Goal: Information Seeking & Learning: Find specific fact

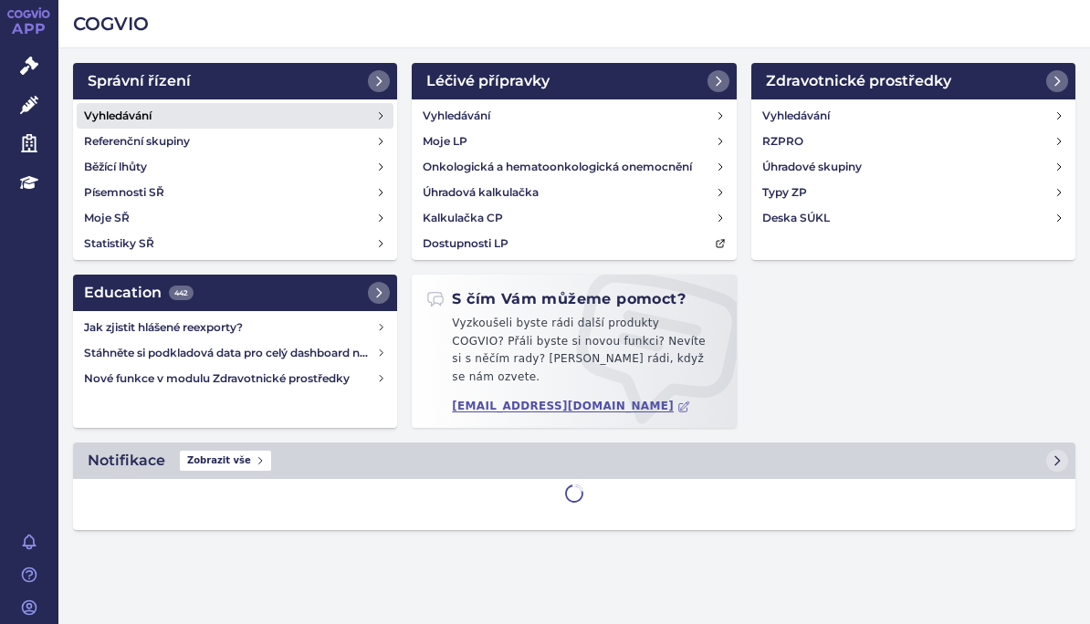
click at [125, 113] on h4 "Vyhledávání" at bounding box center [118, 116] width 68 height 18
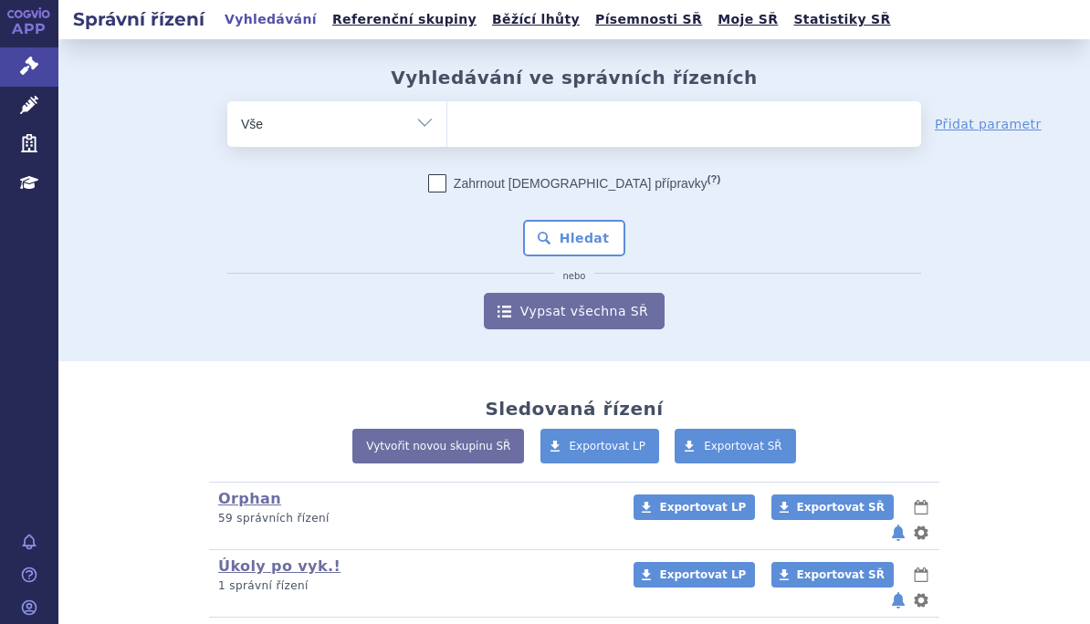
click at [578, 126] on ul at bounding box center [684, 120] width 474 height 38
click at [447, 126] on select at bounding box center [446, 123] width 1 height 46
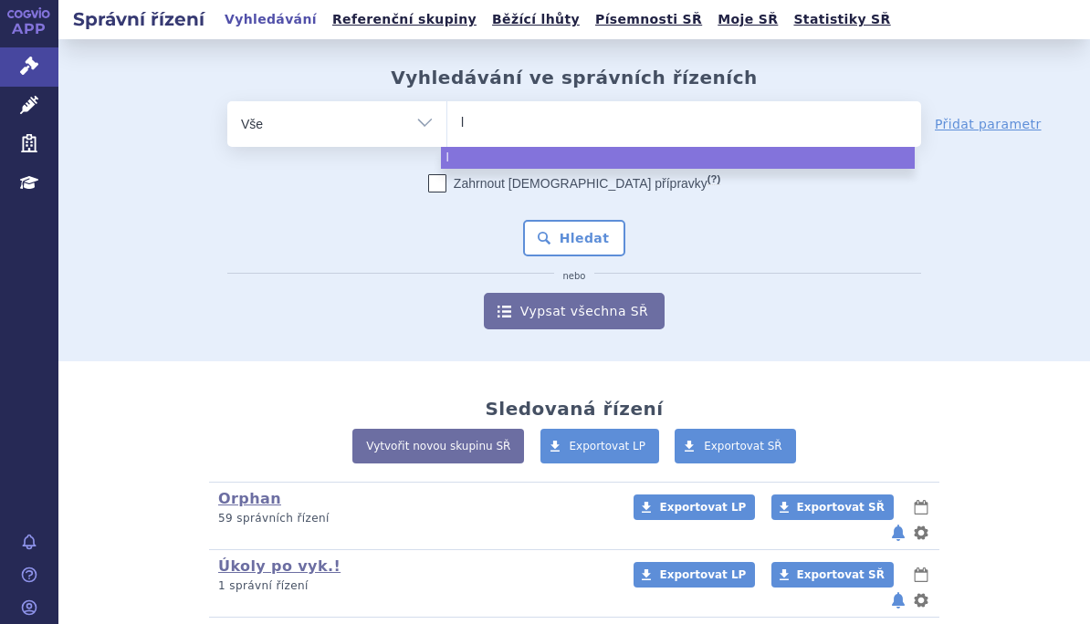
type input "ly"
type input "lyv"
type input "lyvd"
type input "lyvdel"
type input "lyvdeli"
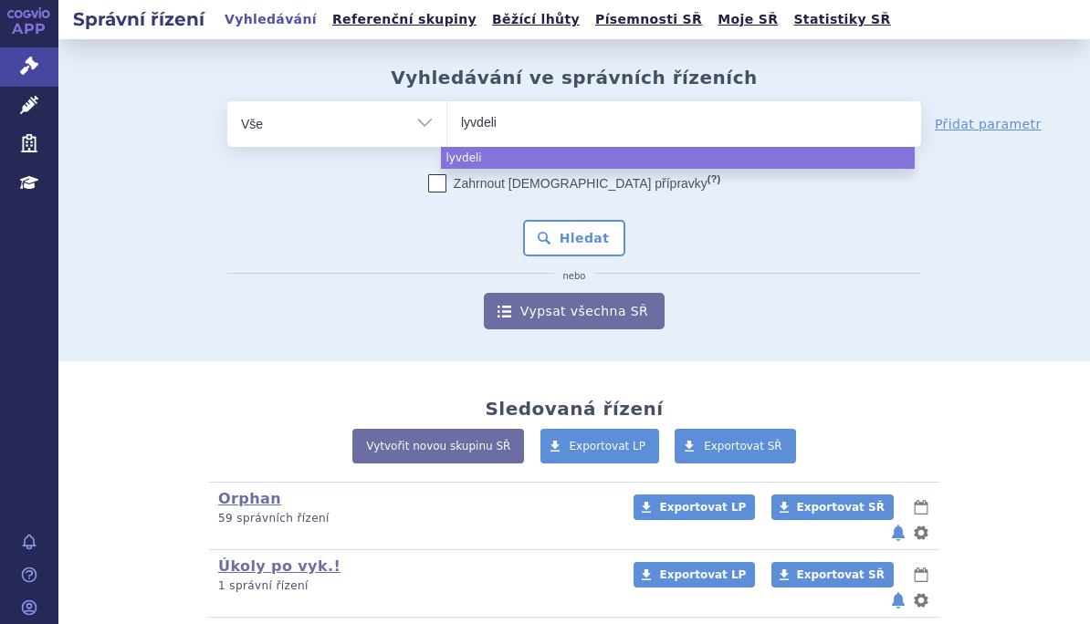
type input "lyvdeliz"
type input "lyvdelizi"
select select "lyvdelizi"
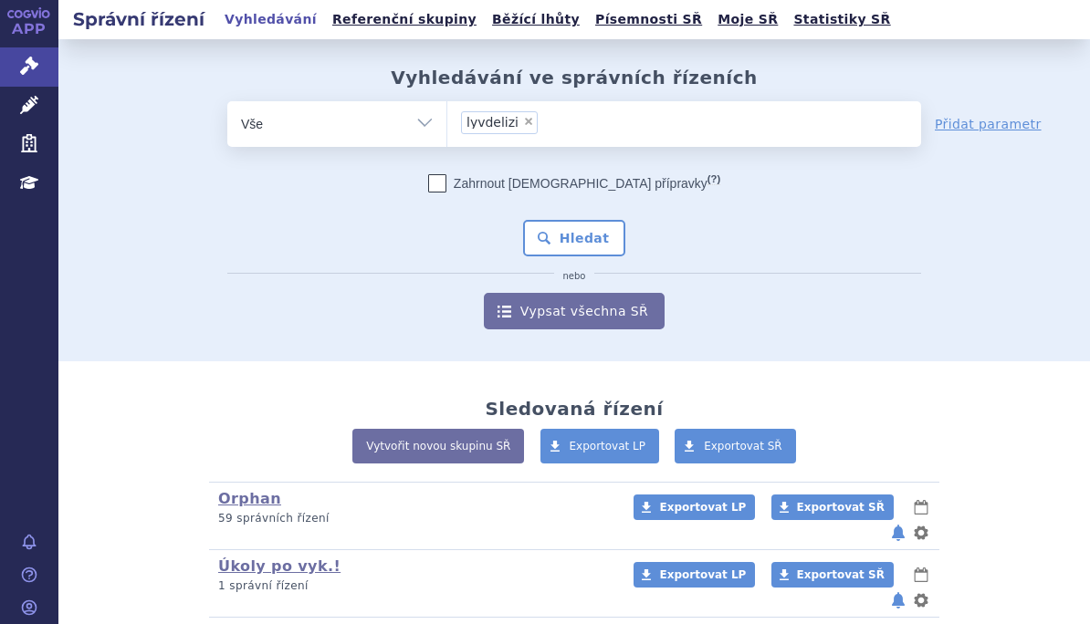
click at [523, 120] on span "×" at bounding box center [528, 121] width 11 height 11
click at [447, 120] on select "lyvdelizi" at bounding box center [446, 123] width 1 height 46
select select
type input "l"
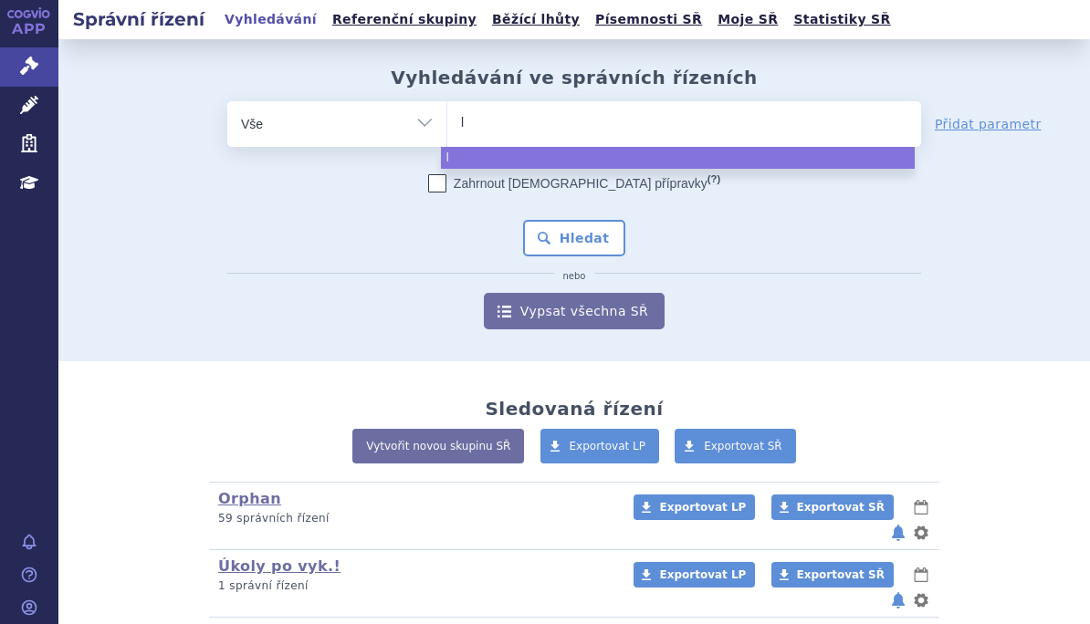
type input "ly"
type input "lyv"
type input "lyvd"
type input "lyvde"
type input "lyvdel"
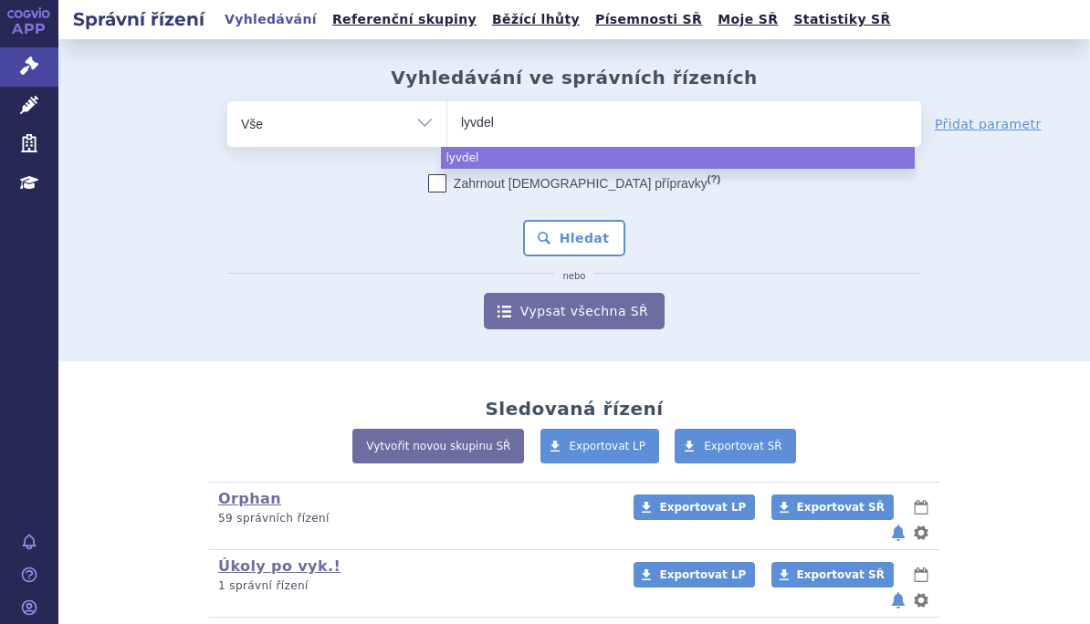
type input "lyvdeli"
type input "lyvdel"
type input "lyvdelz"
type input "lyvdelzi"
select select "lyvdelzi"
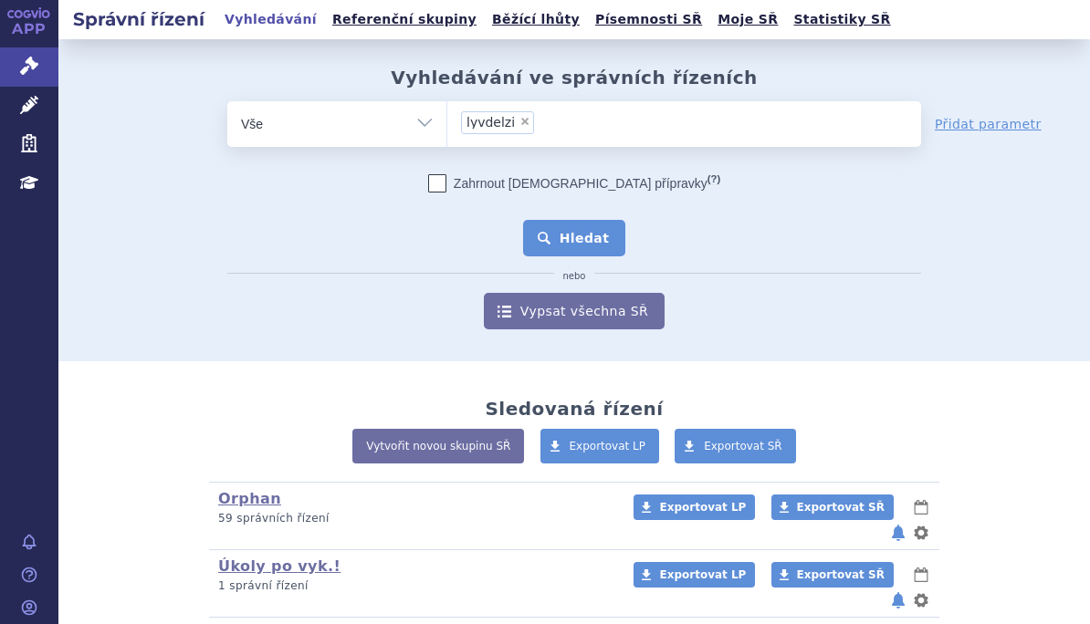
click at [562, 237] on button "Hledat" at bounding box center [574, 238] width 103 height 37
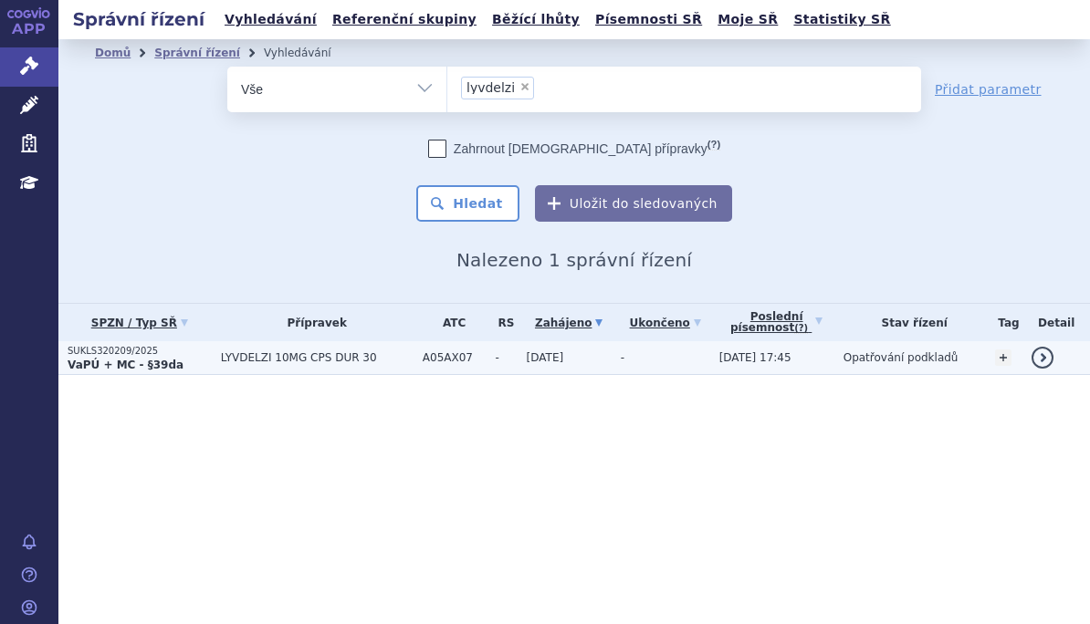
click at [250, 345] on td "LYVDELZI 10MG CPS DUR 30" at bounding box center [313, 358] width 202 height 34
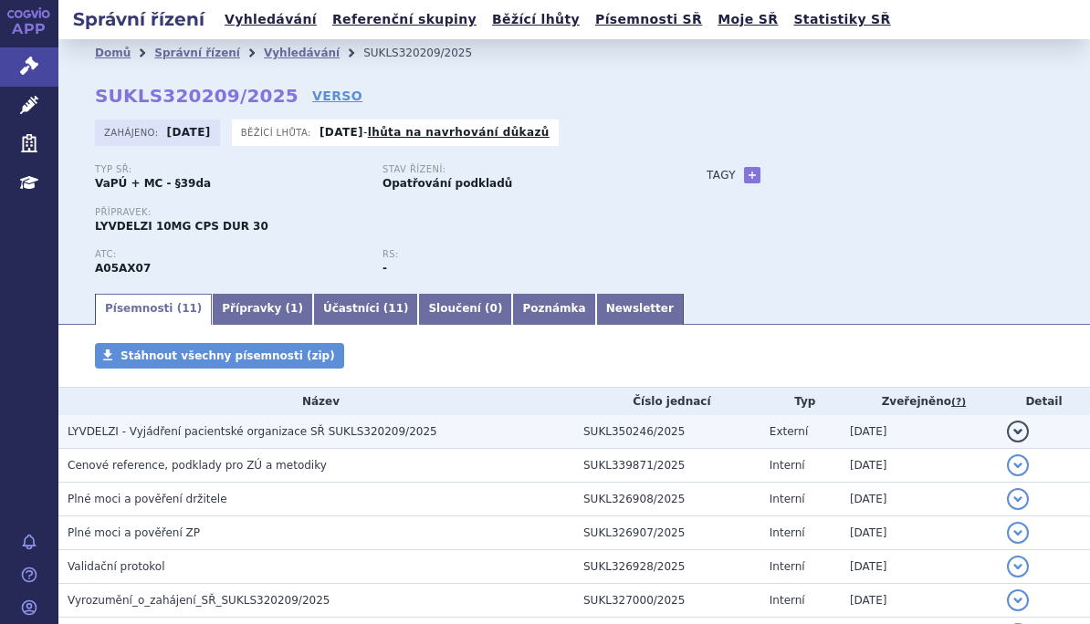
click at [279, 432] on span "LYVDELZI - Vyjádření pacientské organizace SŘ SUKLS320209/2025" at bounding box center [253, 431] width 370 height 13
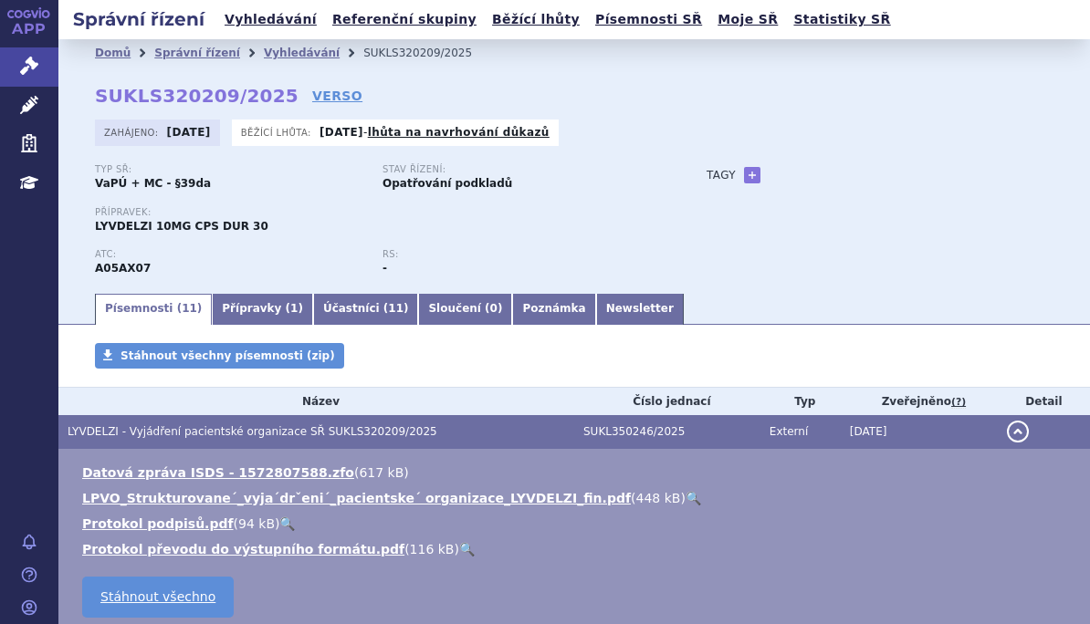
click at [685, 495] on link "🔍" at bounding box center [693, 498] width 16 height 15
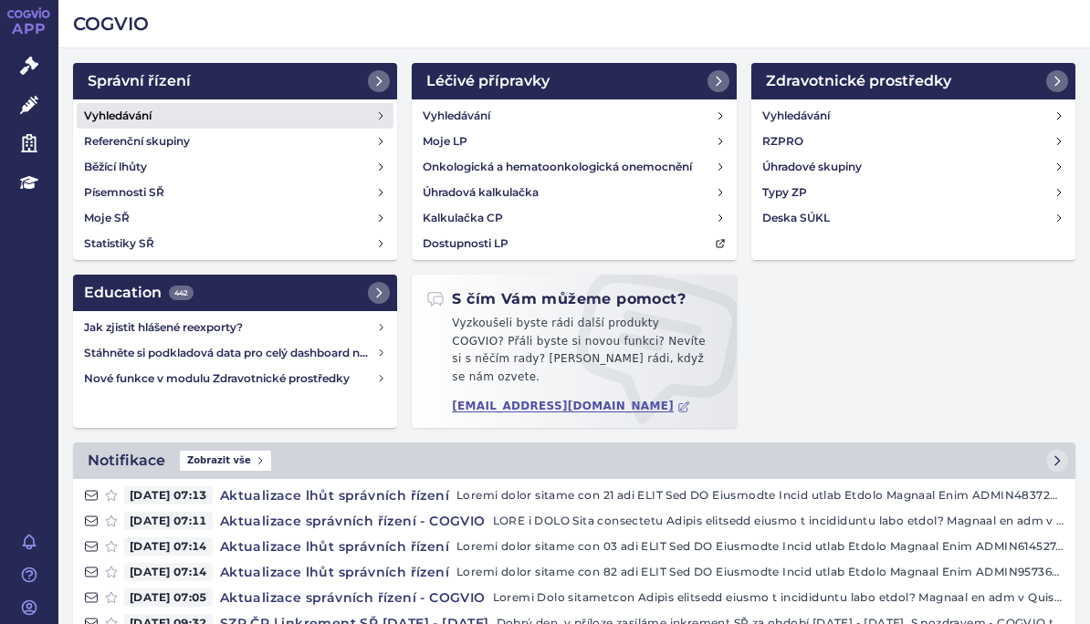
click at [182, 110] on link "Vyhledávání" at bounding box center [235, 116] width 317 height 26
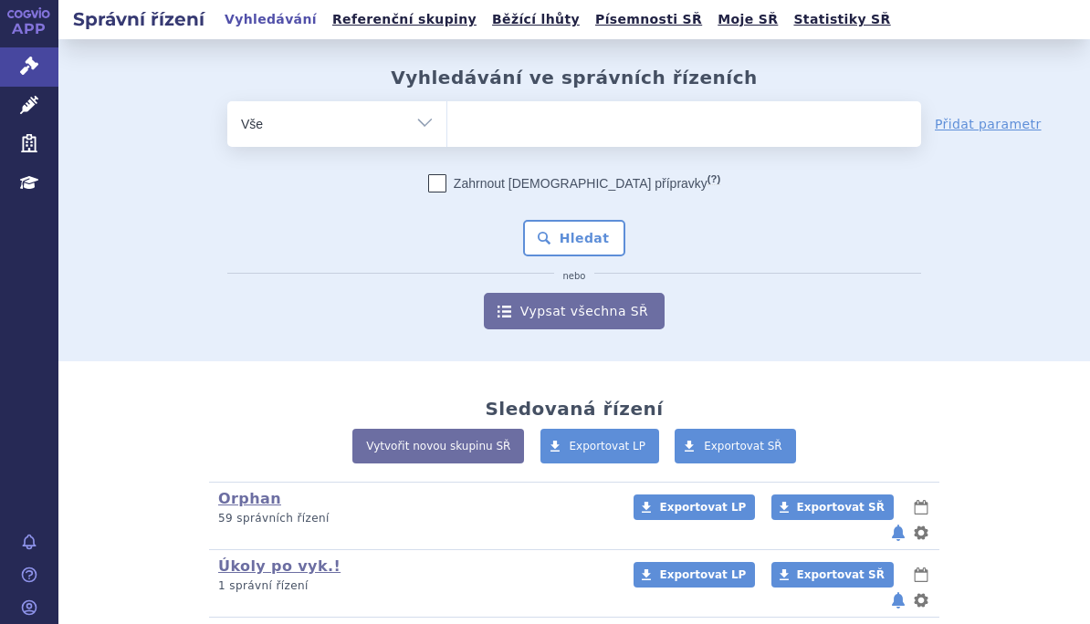
click at [475, 122] on ul at bounding box center [684, 120] width 474 height 38
click at [447, 122] on select at bounding box center [446, 123] width 1 height 46
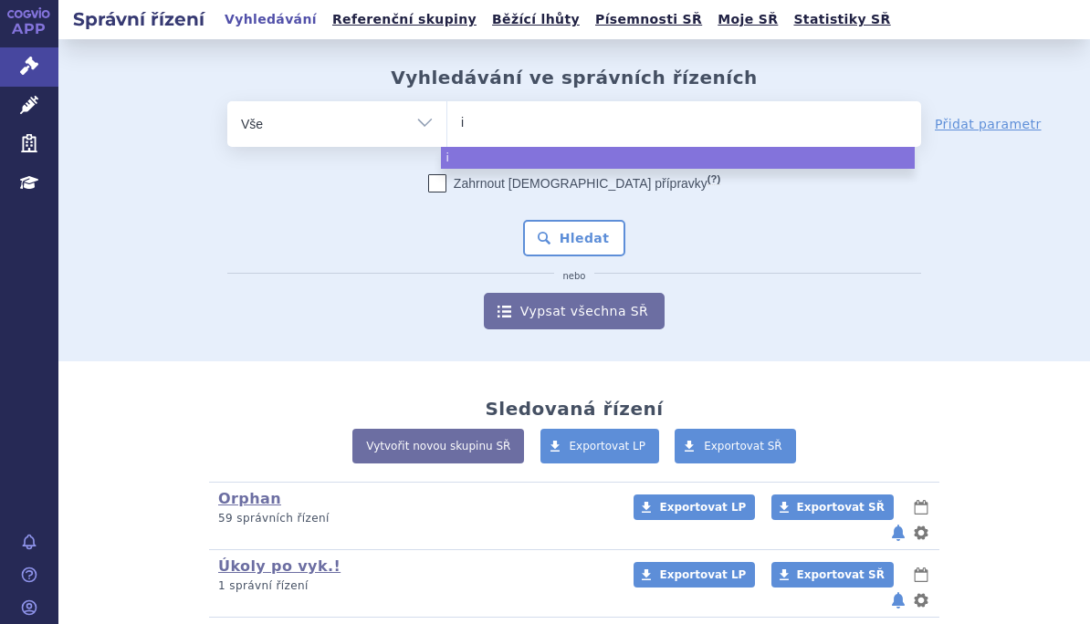
type input "iq"
type input "iqi"
type input "iqir"
type input "iqirv"
type input "iqirvo"
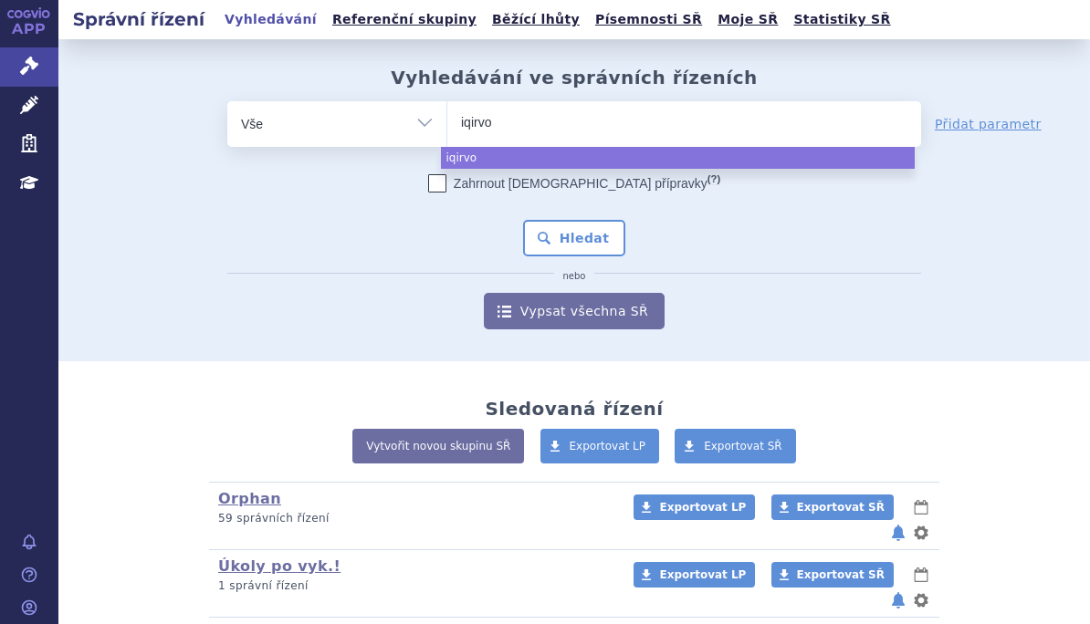
select select "iqirvo"
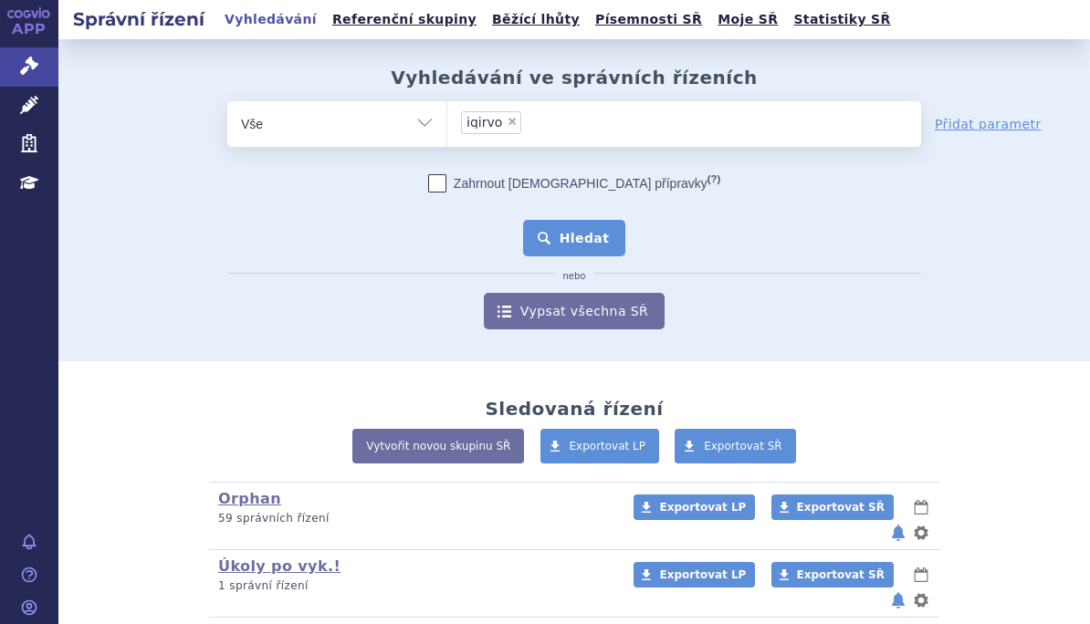
click at [544, 224] on button "Hledat" at bounding box center [574, 238] width 103 height 37
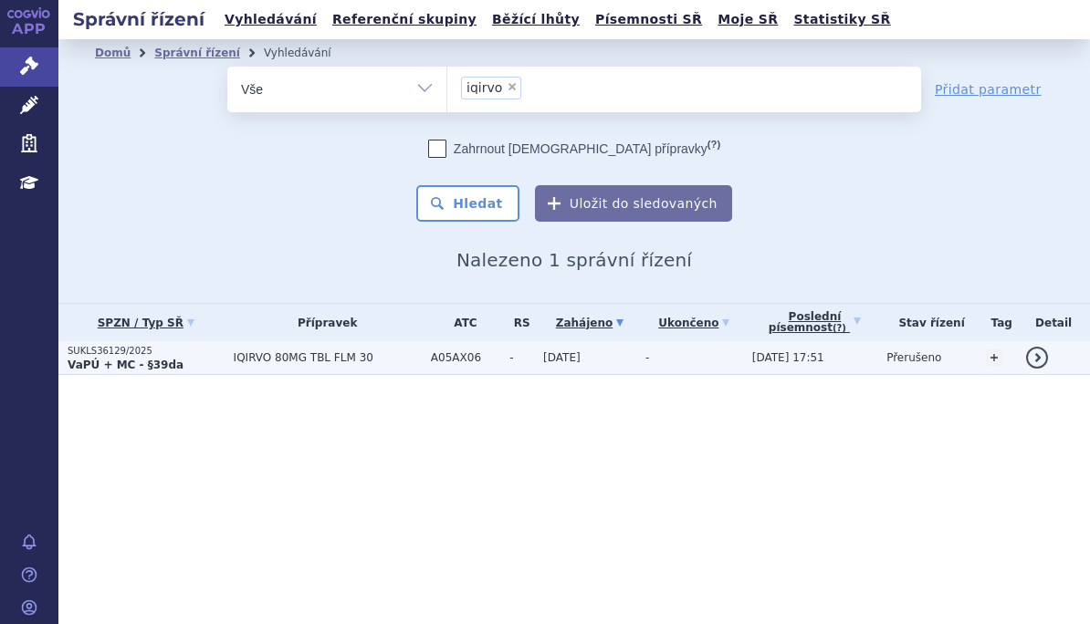
click at [167, 363] on p "VaPÚ + MC - §39da" at bounding box center [146, 365] width 157 height 15
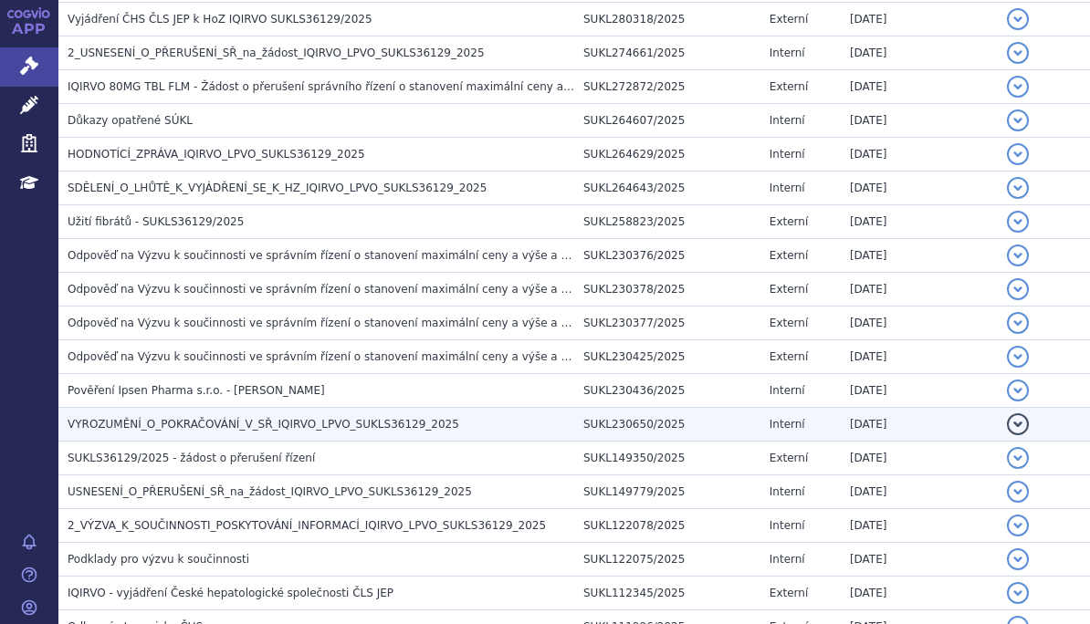
scroll to position [913, 0]
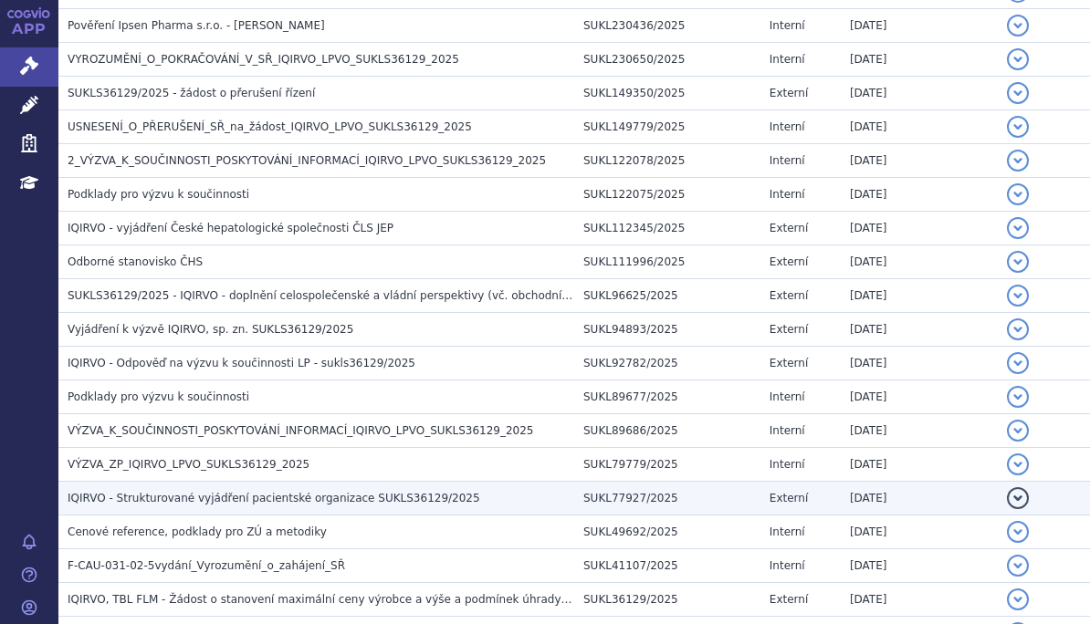
click at [249, 493] on span "IQIRVO - Strukturované vyjádření pacientské organizace SUKLS36129/2025" at bounding box center [274, 498] width 412 height 13
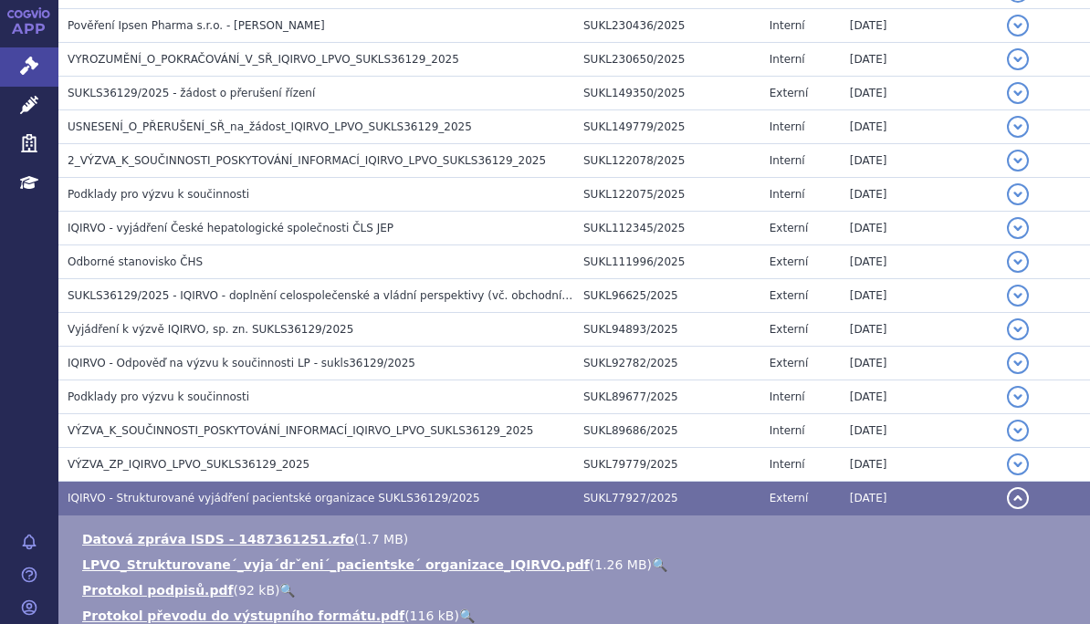
click at [652, 560] on link "🔍" at bounding box center [660, 565] width 16 height 15
